Goal: Use online tool/utility: Use online tool/utility

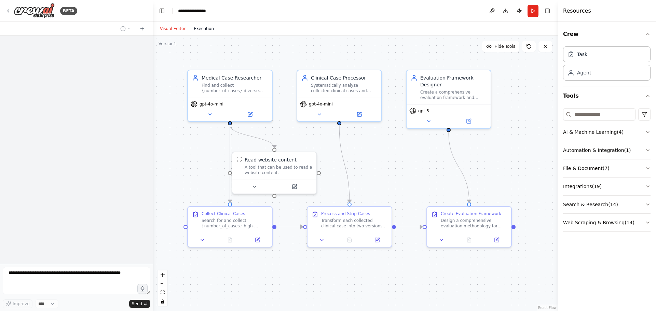
click at [194, 30] on button "Execution" at bounding box center [204, 29] width 28 height 8
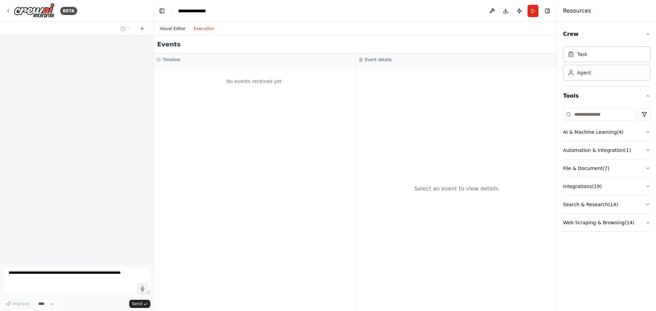
click at [166, 27] on button "Visual Editor" at bounding box center [173, 29] width 34 height 8
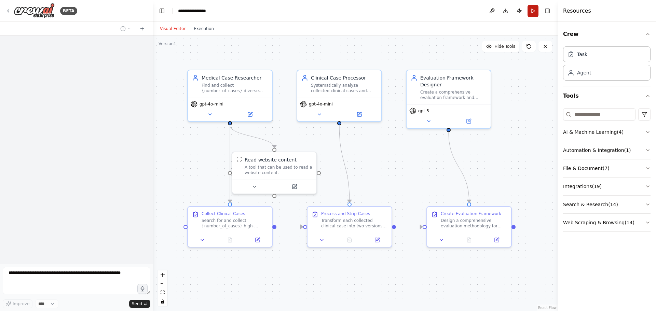
click at [532, 8] on button "Run" at bounding box center [533, 11] width 11 height 12
click at [211, 115] on icon at bounding box center [209, 112] width 5 height 5
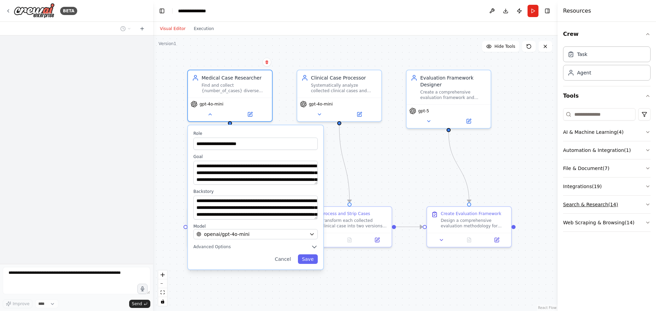
click at [647, 205] on icon "button" at bounding box center [648, 204] width 3 height 1
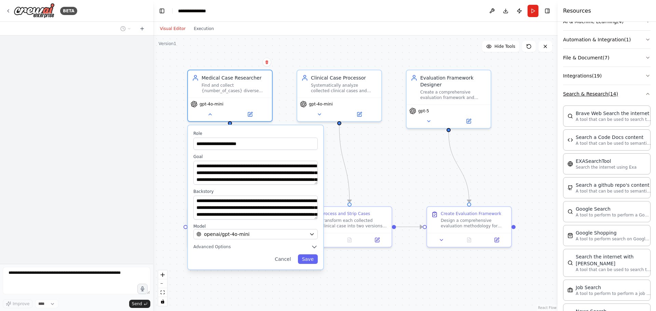
scroll to position [137, 0]
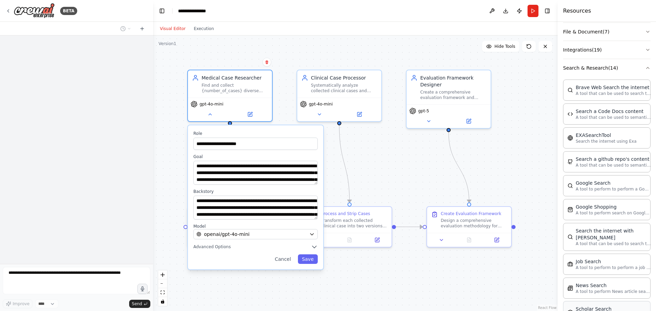
click at [591, 306] on div "Scholar Search" at bounding box center [613, 309] width 75 height 7
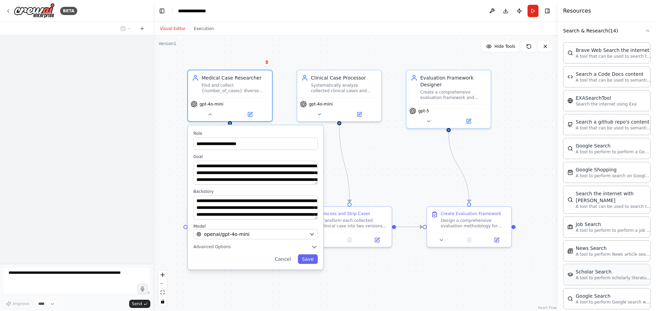
scroll to position [205, 0]
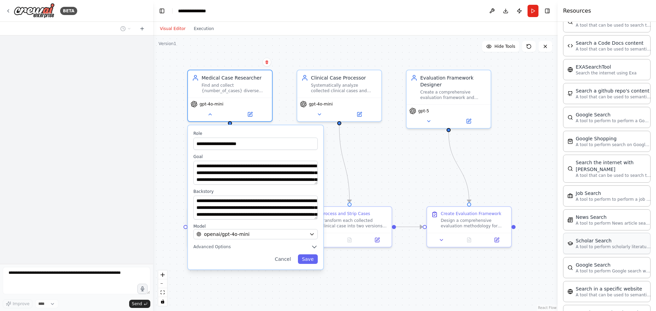
click at [587, 244] on p "A tool to perform scholarly literature search with a search_query." at bounding box center [613, 246] width 75 height 5
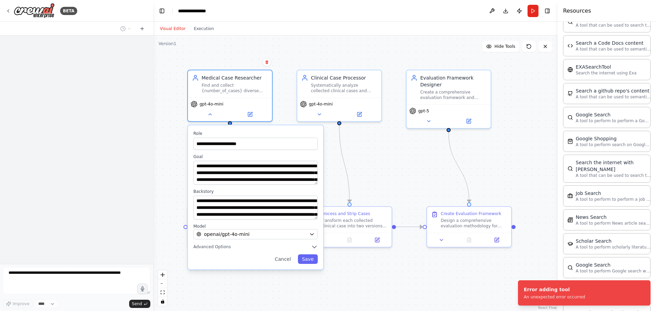
click at [166, 188] on div "**********" at bounding box center [355, 174] width 405 height 276
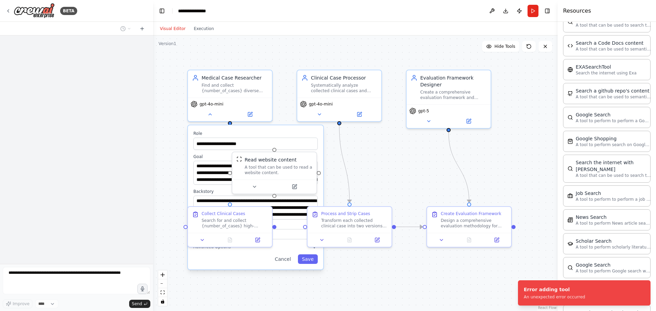
click at [379, 184] on div "**********" at bounding box center [355, 174] width 405 height 276
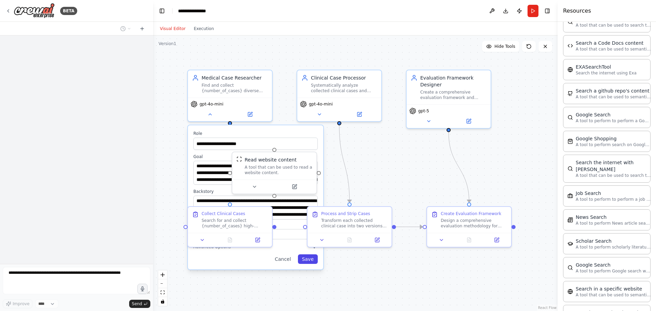
click at [309, 259] on button "Save" at bounding box center [308, 260] width 20 height 10
click at [313, 261] on button "Save" at bounding box center [308, 260] width 20 height 10
click at [309, 259] on button "Save" at bounding box center [308, 260] width 20 height 10
click at [288, 259] on button "Cancel" at bounding box center [283, 260] width 24 height 10
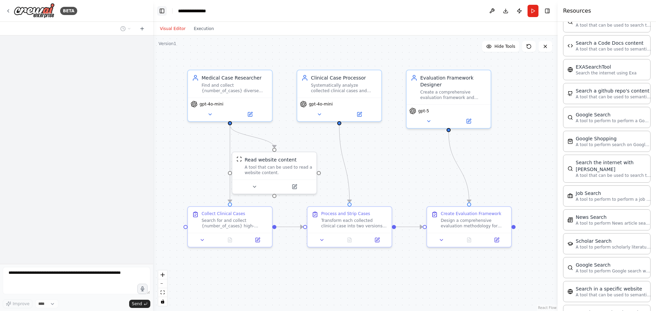
click at [164, 11] on button "Toggle Left Sidebar" at bounding box center [162, 11] width 10 height 10
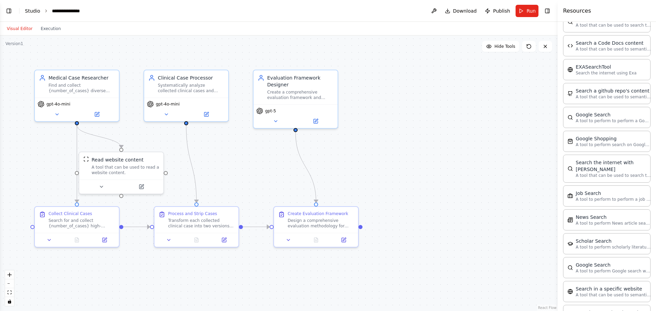
click at [31, 11] on link "Studio" at bounding box center [32, 10] width 15 height 5
click at [8, 8] on button "Toggle Left Sidebar" at bounding box center [9, 11] width 10 height 10
